Goal: Task Accomplishment & Management: Use online tool/utility

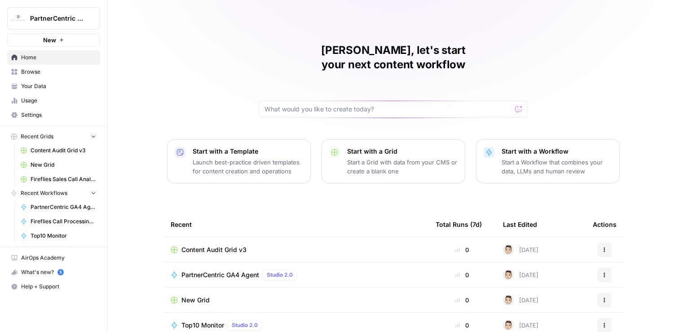
click at [229, 269] on div "PartnerCentric GA4 Agent Studio 2.0" at bounding box center [240, 274] width 119 height 11
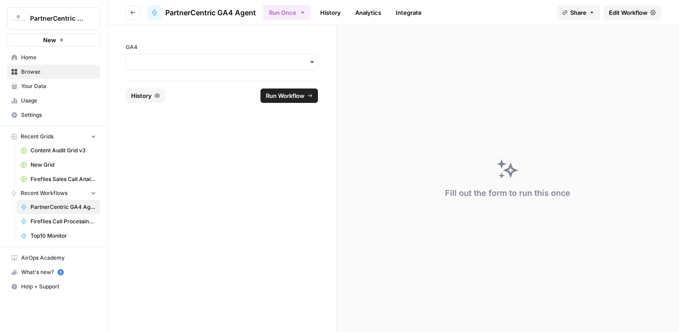
click at [640, 7] on link "Edit Workflow" at bounding box center [631, 12] width 57 height 14
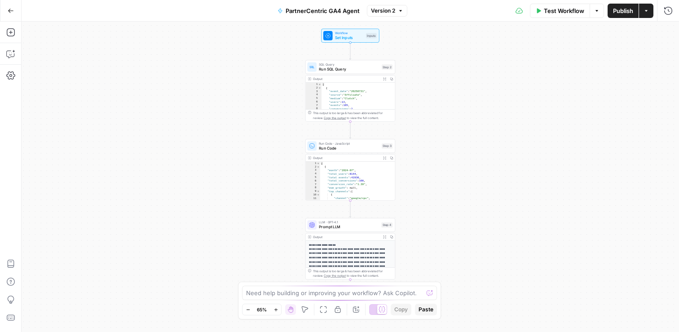
click at [391, 234] on button "Copy" at bounding box center [391, 236] width 7 height 7
click at [349, 228] on span "Prompt LLM" at bounding box center [349, 227] width 60 height 6
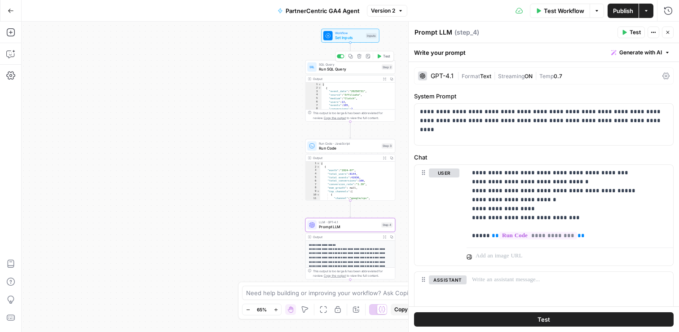
click at [352, 67] on span "Run SQL Query" at bounding box center [349, 69] width 60 height 6
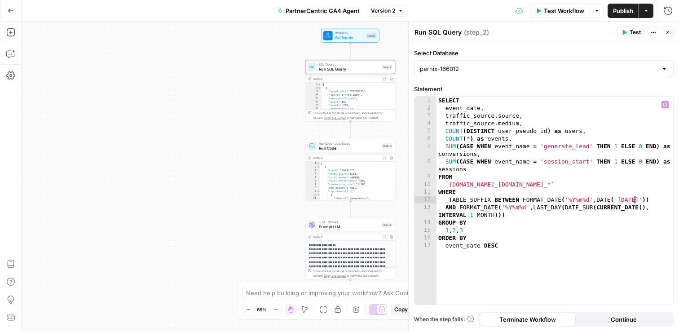
click at [634, 198] on div "SELECT event_date , traffic_source . source , traffic_source . medium , COUNT (…" at bounding box center [554, 209] width 237 height 224
click at [561, 238] on div "SELECT event_date , traffic_source . source , traffic_source . medium , COUNT (…" at bounding box center [554, 209] width 237 height 224
type textarea "********"
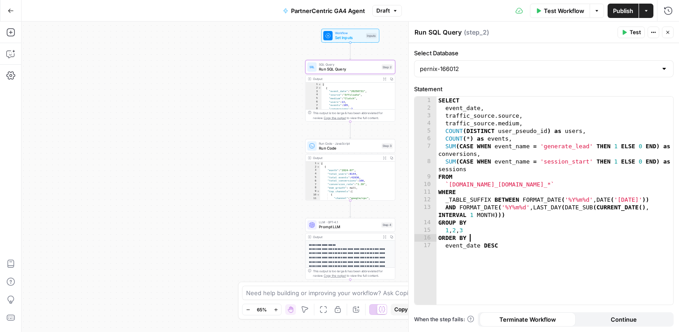
click at [638, 34] on span "Test" at bounding box center [634, 32] width 11 height 8
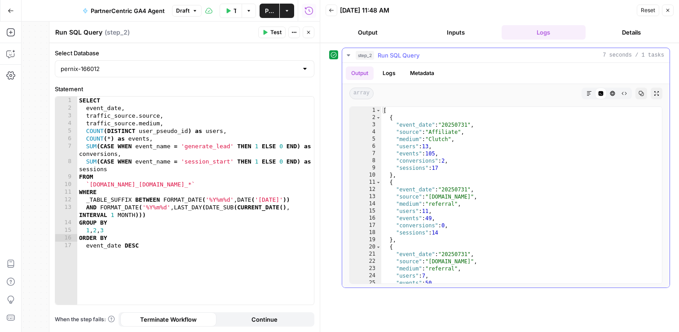
click at [639, 95] on icon "button" at bounding box center [640, 93] width 5 height 5
click at [669, 12] on icon "button" at bounding box center [667, 10] width 3 height 3
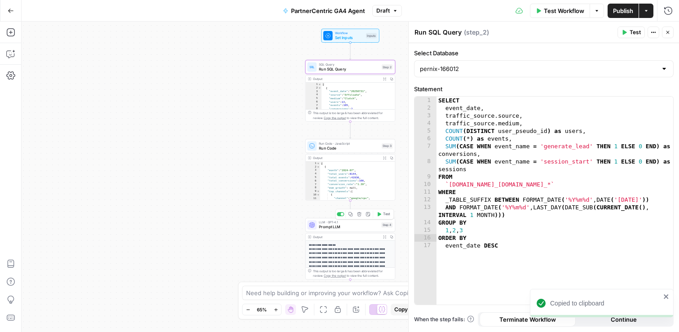
click at [359, 229] on span "Prompt LLM" at bounding box center [349, 227] width 60 height 6
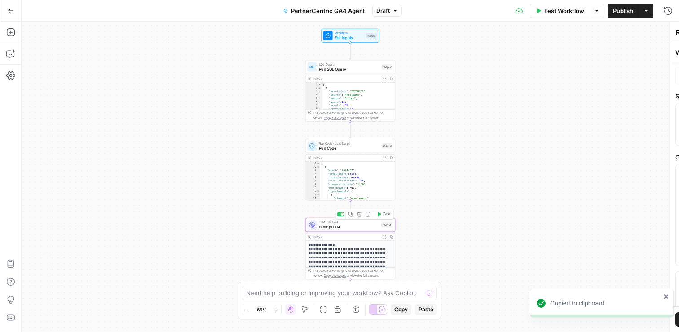
type textarea "Prompt LLM"
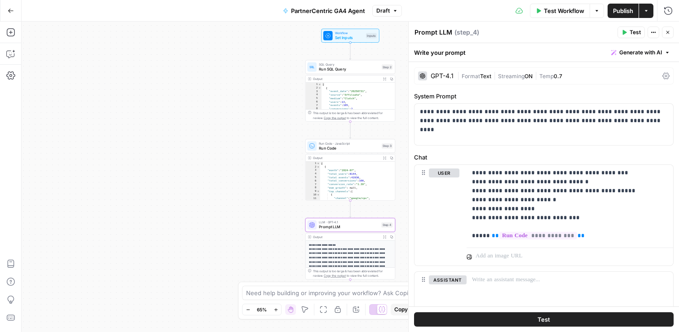
click at [633, 33] on span "Test" at bounding box center [634, 32] width 11 height 8
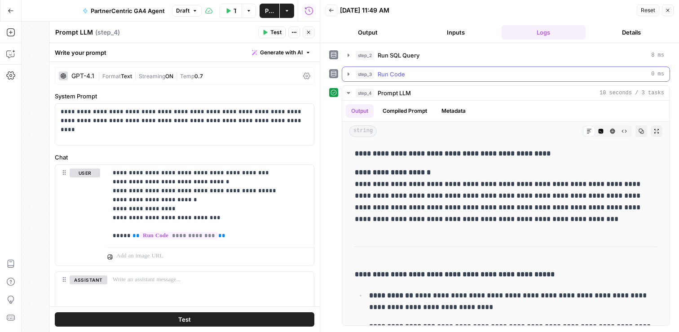
click at [379, 73] on span "Run Code" at bounding box center [391, 74] width 27 height 9
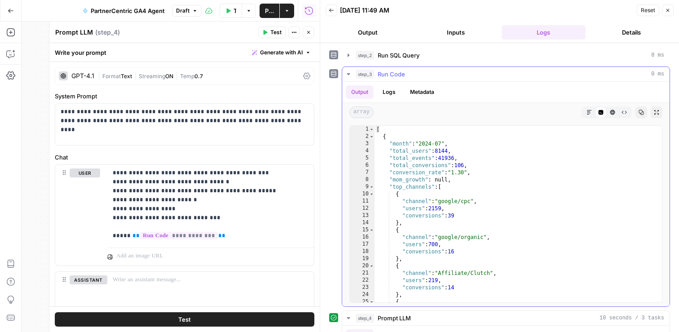
click at [394, 77] on span "Run Code" at bounding box center [391, 74] width 27 height 9
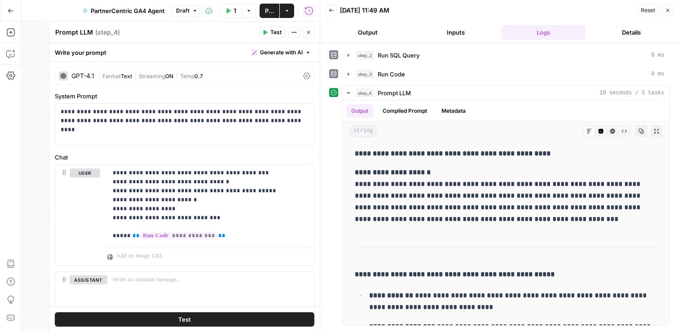
click at [304, 35] on button "Close" at bounding box center [309, 32] width 12 height 12
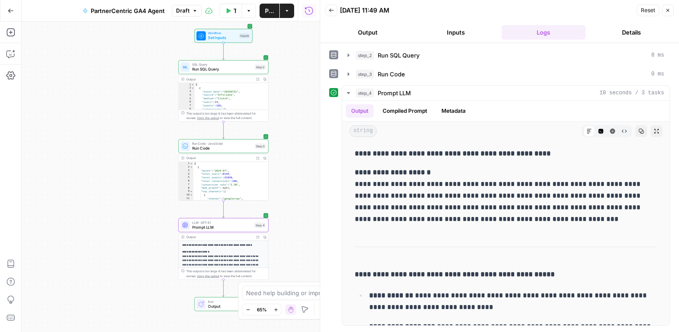
click at [216, 150] on span "Run Code" at bounding box center [222, 148] width 60 height 6
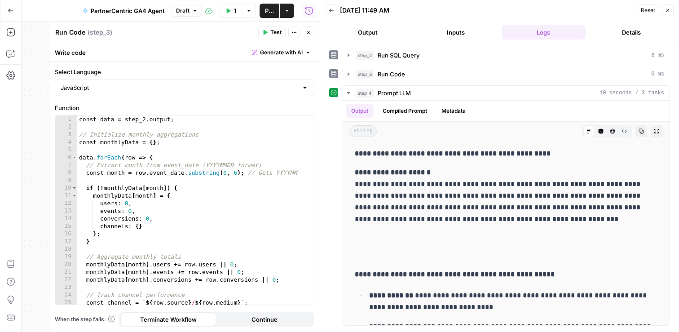
click at [310, 36] on button "Close" at bounding box center [309, 32] width 12 height 12
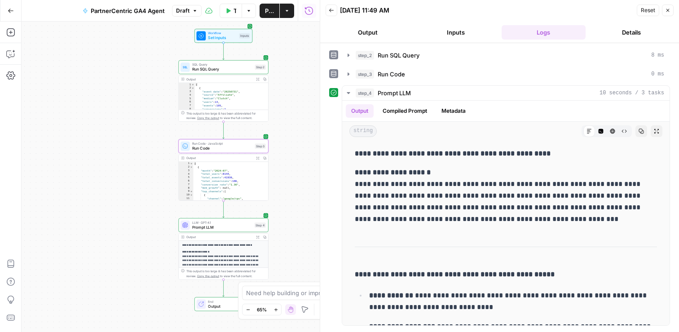
click at [219, 70] on span "Run SQL Query" at bounding box center [222, 69] width 60 height 6
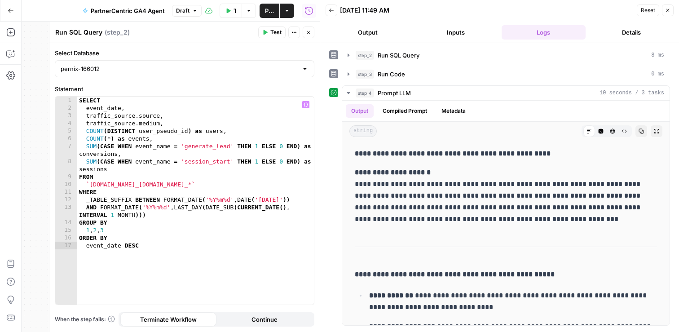
type textarea "*******"
click at [250, 233] on div "SELECT event_date , traffic_source . source , traffic_source . medium , COUNT (…" at bounding box center [195, 209] width 237 height 224
click at [313, 31] on button "Close" at bounding box center [309, 32] width 12 height 12
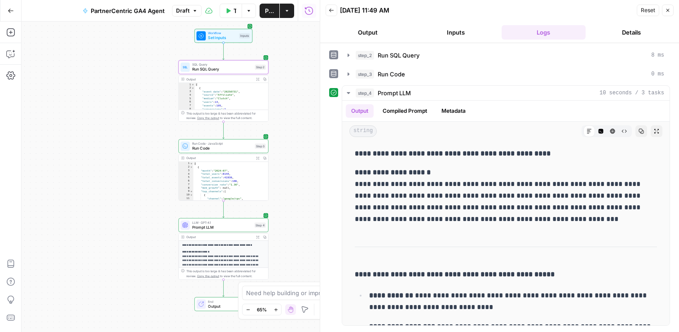
click at [239, 147] on span "Run Code" at bounding box center [222, 148] width 60 height 6
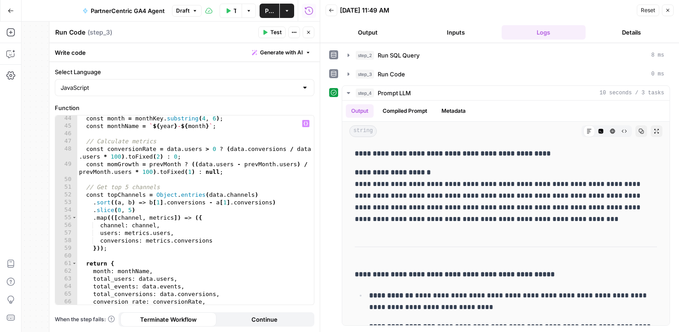
scroll to position [390, 0]
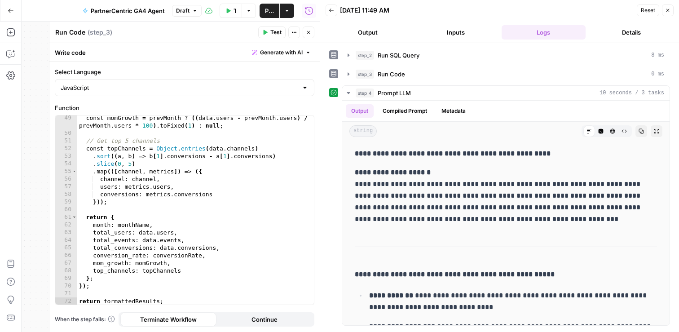
click at [274, 27] on button "Test" at bounding box center [271, 32] width 27 height 12
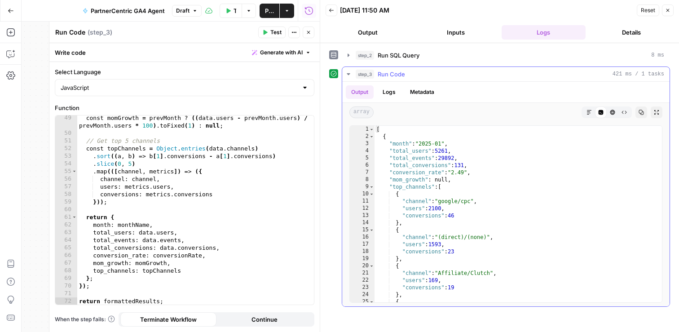
click at [350, 74] on icon "button" at bounding box center [348, 73] width 7 height 7
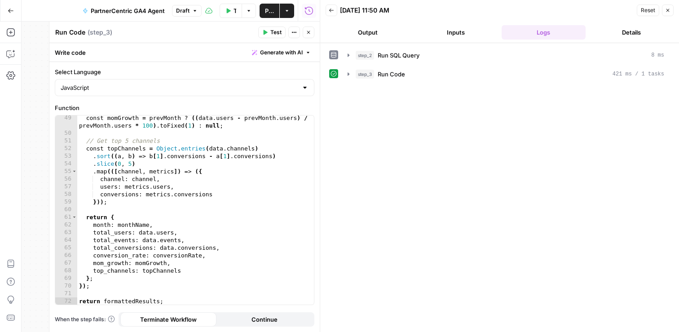
click at [309, 34] on icon "button" at bounding box center [308, 32] width 5 height 5
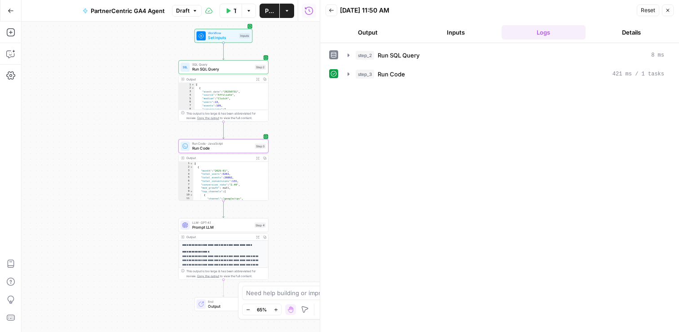
click at [238, 229] on span "Prompt LLM" at bounding box center [222, 227] width 60 height 6
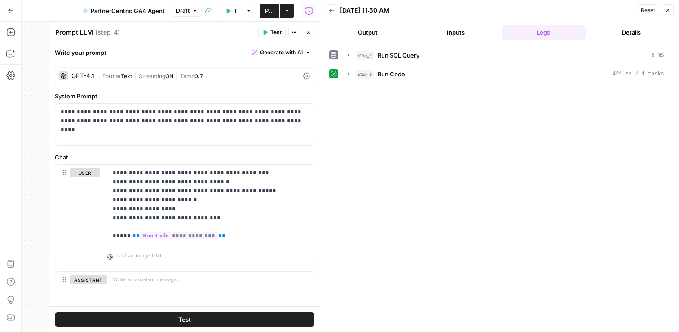
click at [277, 31] on span "Test" at bounding box center [275, 32] width 11 height 8
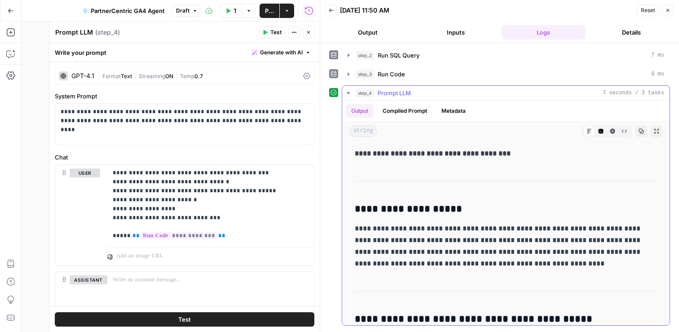
click at [646, 130] on button "Copy" at bounding box center [641, 131] width 12 height 12
